Goal: Obtain resource: Download file/media

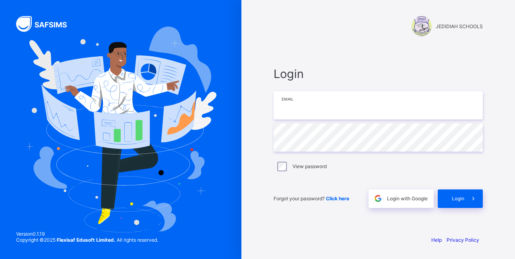
click at [332, 106] on input "email" at bounding box center [377, 105] width 209 height 28
type input "**********"
click at [454, 195] on div "Login" at bounding box center [459, 198] width 45 height 18
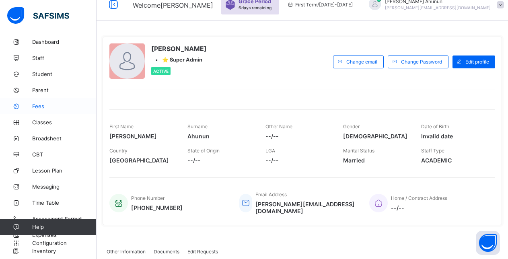
scroll to position [161, 0]
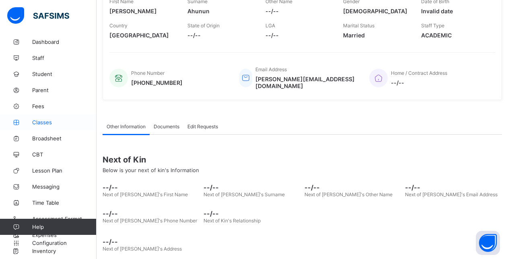
click at [41, 121] on span "Classes" at bounding box center [64, 122] width 64 height 6
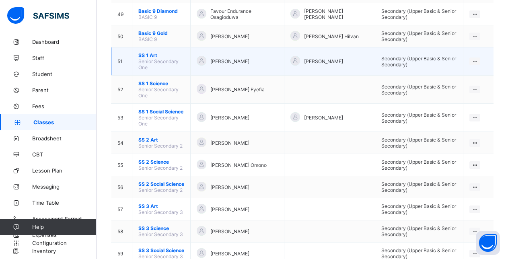
scroll to position [1180, 0]
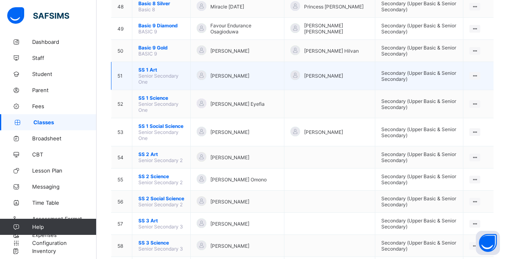
click at [149, 70] on span "SS 1 Art" at bounding box center [161, 70] width 46 height 6
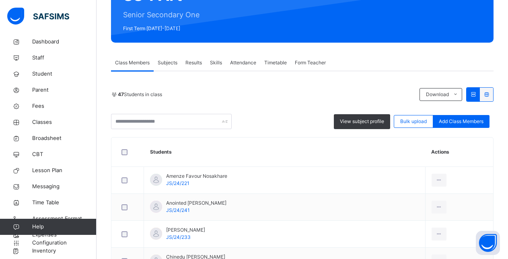
scroll to position [135, 0]
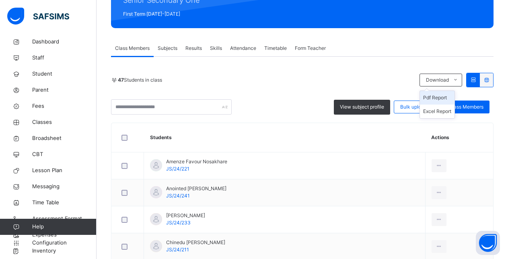
click at [445, 97] on li "Pdf Report" at bounding box center [437, 98] width 35 height 14
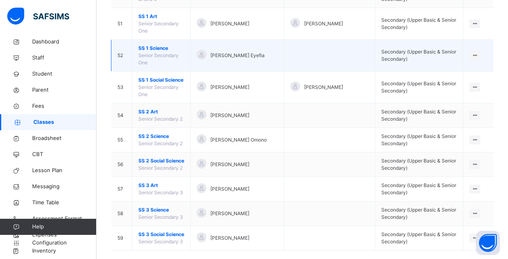
scroll to position [1371, 0]
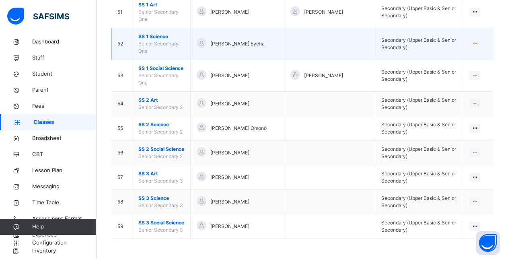
click at [154, 37] on span "SS 1 Science" at bounding box center [161, 36] width 46 height 7
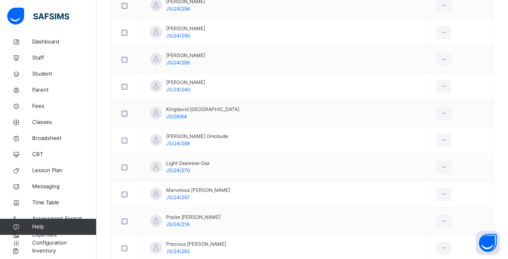
scroll to position [1308, 0]
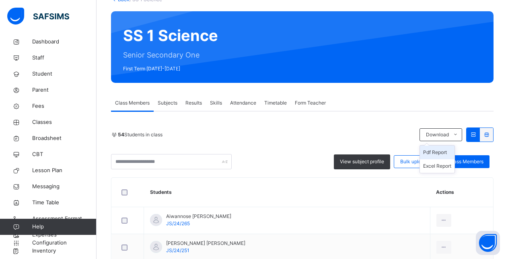
click at [445, 153] on li "Pdf Report" at bounding box center [437, 153] width 35 height 14
click at [441, 151] on li "Pdf Report" at bounding box center [437, 153] width 35 height 14
click at [452, 152] on li "Pdf Report" at bounding box center [437, 153] width 35 height 14
